Goal: Task Accomplishment & Management: Use online tool/utility

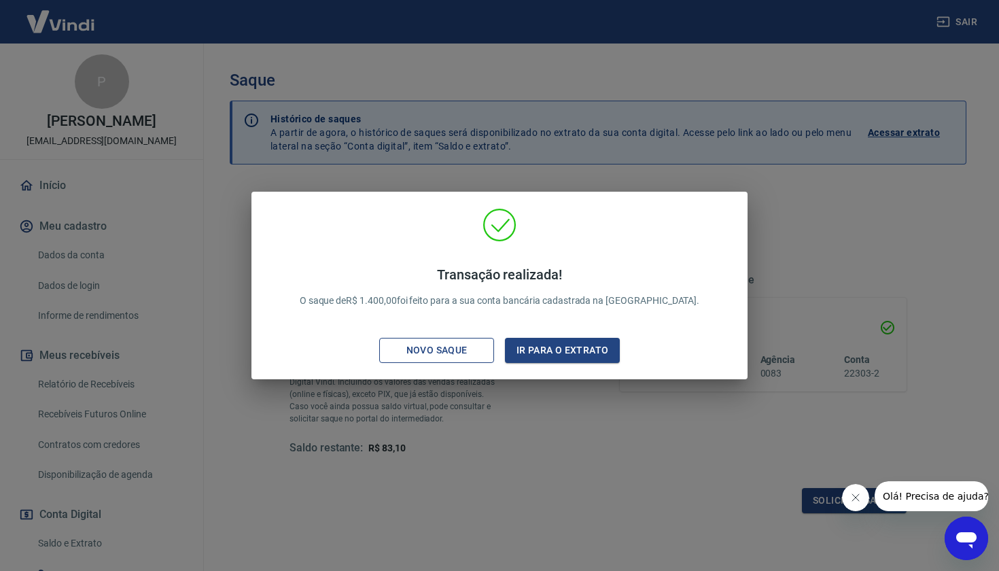
click at [434, 352] on div "Novo saque" at bounding box center [437, 350] width 94 height 17
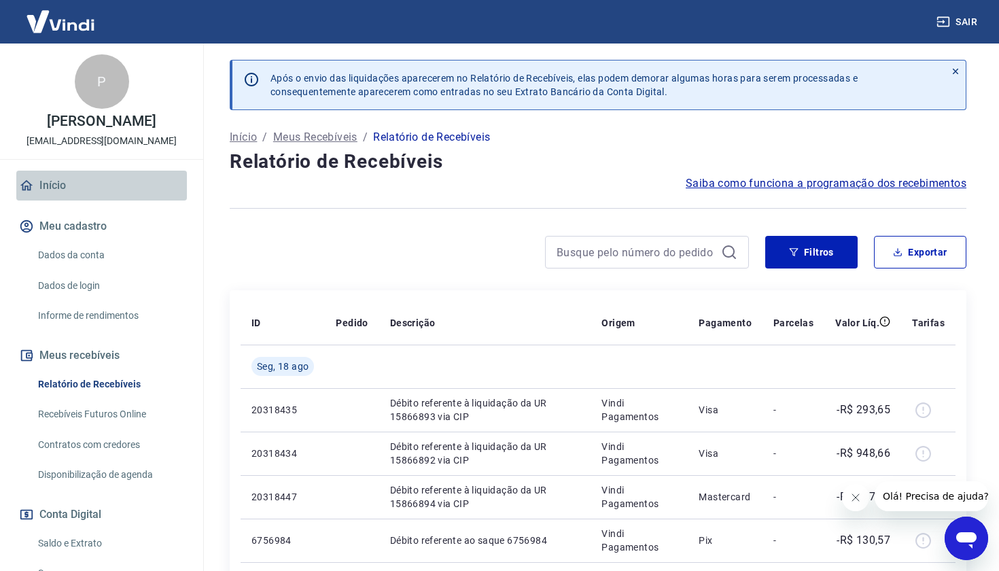
click at [63, 185] on link "Início" at bounding box center [101, 186] width 171 height 30
